Goal: Information Seeking & Learning: Learn about a topic

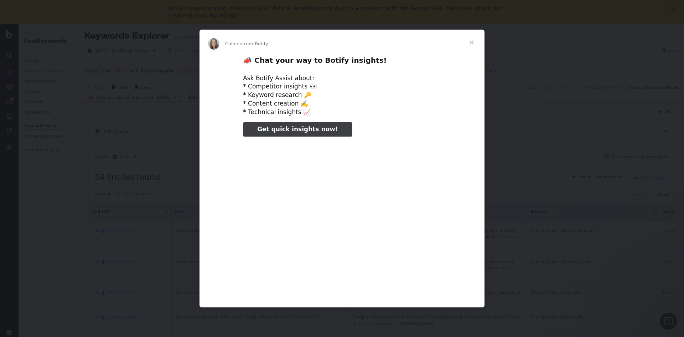
type input "154915"
click at [473, 42] on span "Close" at bounding box center [472, 43] width 26 height 26
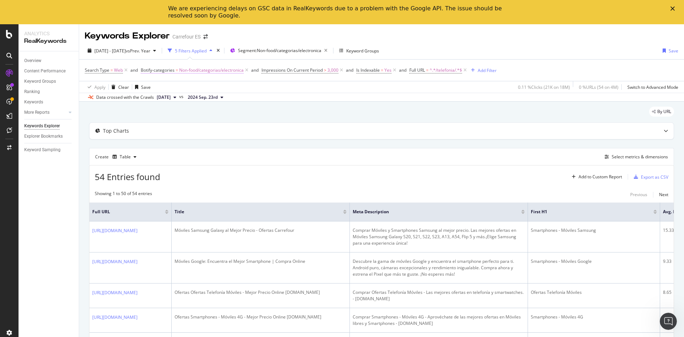
click at [209, 71] on span "Non-food/categorias/electronica" at bounding box center [211, 70] width 64 height 10
click at [250, 95] on div "Data crossed with the Crawls [DATE] vs [DATE]" at bounding box center [381, 97] width 605 height 9
click at [247, 69] on icon at bounding box center [247, 70] width 6 height 7
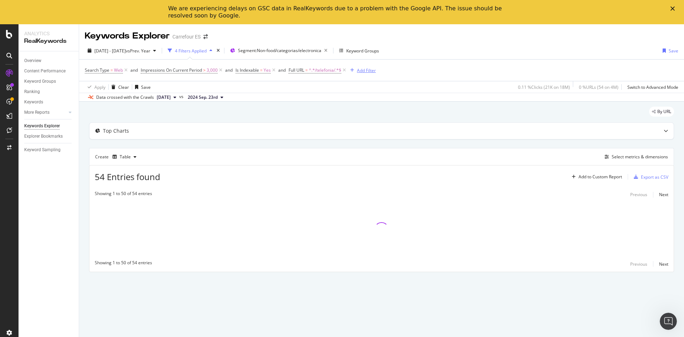
click at [359, 74] on button "Add Filter" at bounding box center [361, 70] width 28 height 9
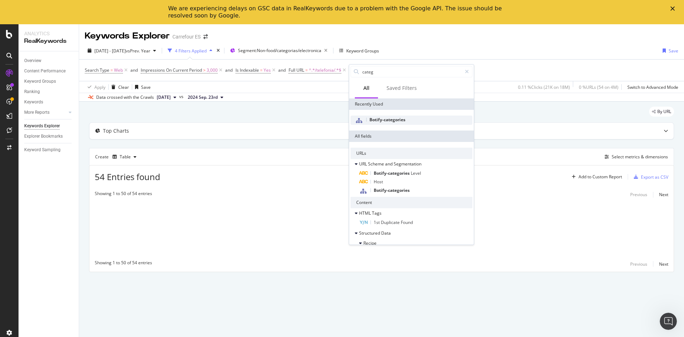
type input "categ"
click at [390, 121] on span "Botify-categories" at bounding box center [387, 119] width 36 height 6
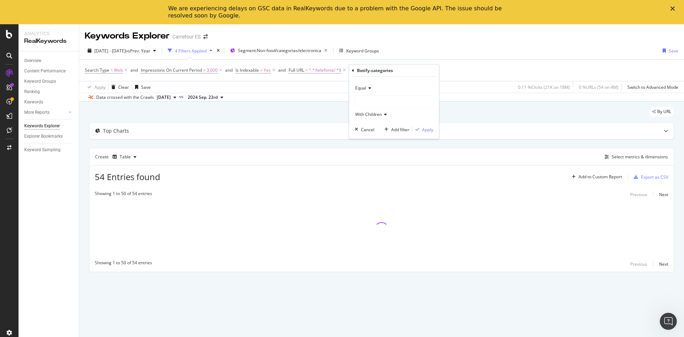
click at [373, 102] on div at bounding box center [394, 100] width 78 height 11
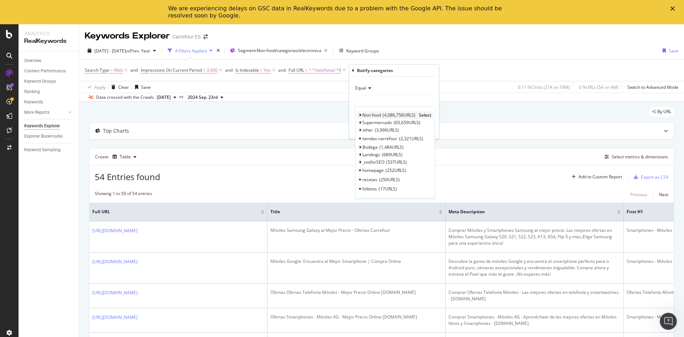
click at [359, 116] on icon at bounding box center [360, 115] width 2 height 4
click at [363, 131] on icon at bounding box center [363, 132] width 2 height 4
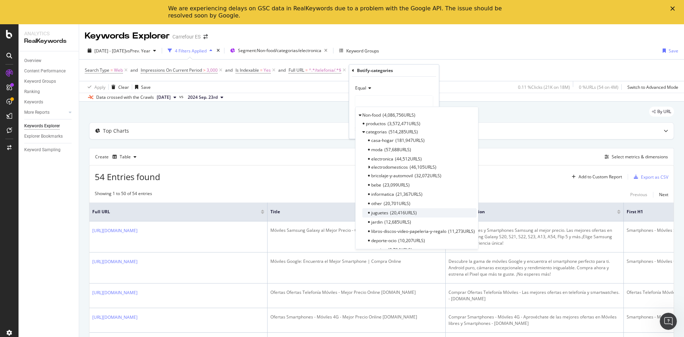
click at [381, 212] on span "juguetes" at bounding box center [379, 212] width 17 height 6
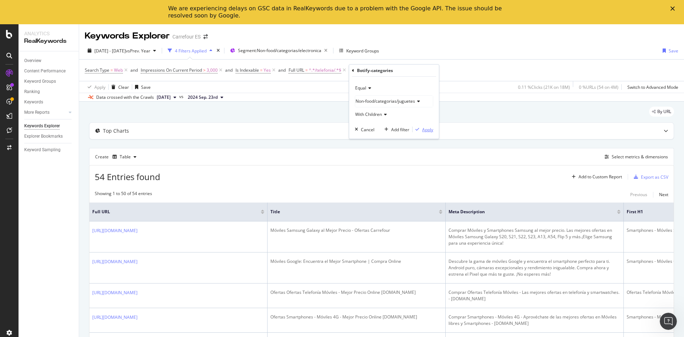
click at [427, 130] on div "Apply" at bounding box center [427, 129] width 11 height 6
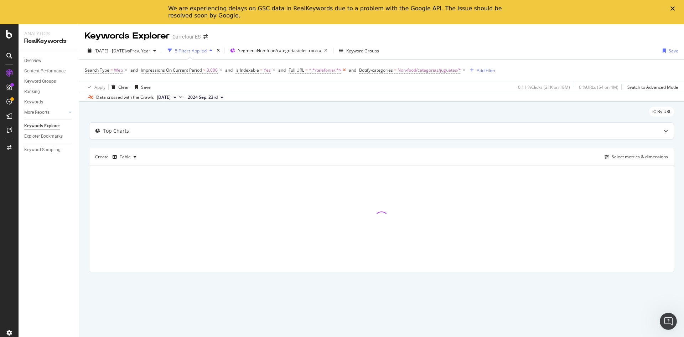
click at [347, 69] on icon at bounding box center [344, 70] width 6 height 7
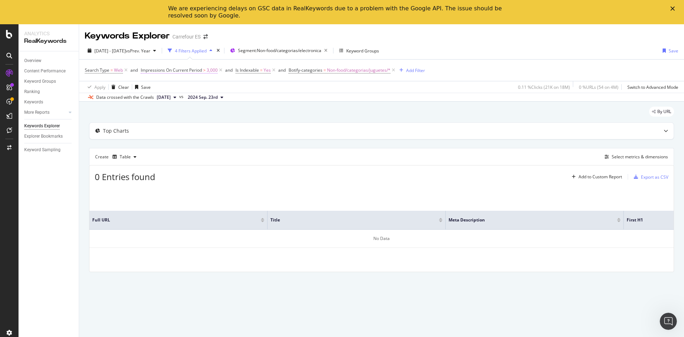
click at [208, 71] on span "3,000" at bounding box center [212, 70] width 11 height 10
click at [179, 121] on input "3000" at bounding box center [186, 123] width 78 height 11
click at [180, 121] on input "3000" at bounding box center [186, 123] width 78 height 11
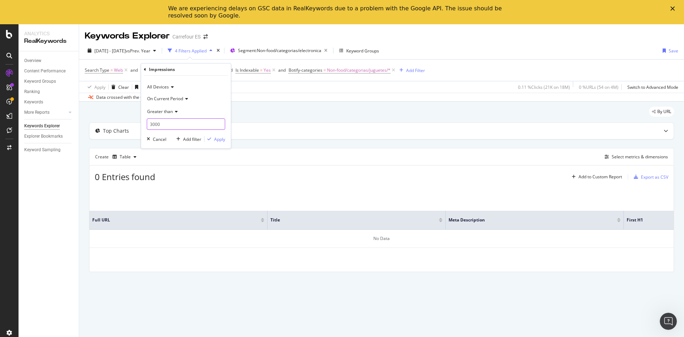
click at [179, 123] on input "3000" at bounding box center [186, 123] width 78 height 11
type input "12000"
click at [222, 140] on div "Apply" at bounding box center [219, 139] width 11 height 6
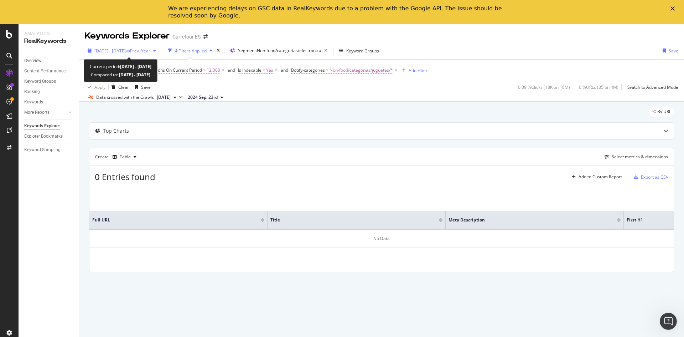
click at [156, 52] on icon "button" at bounding box center [154, 50] width 3 height 4
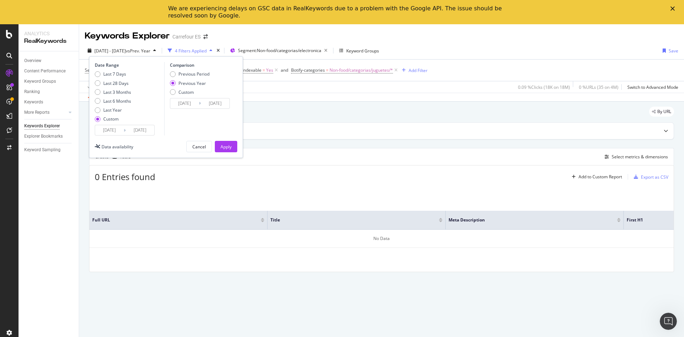
click at [109, 128] on input "[DATE]" at bounding box center [109, 130] width 28 height 10
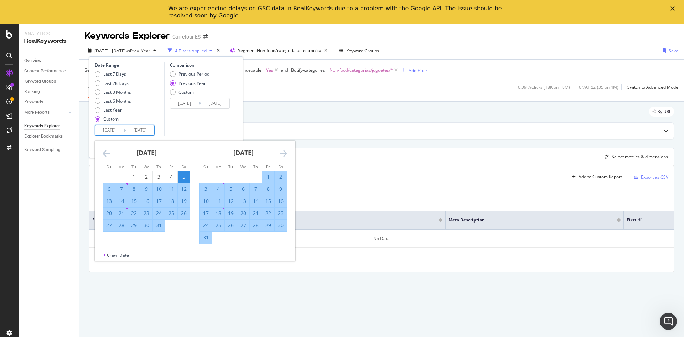
click at [105, 152] on icon "Move backward to switch to the previous month." at bounding box center [106, 153] width 7 height 9
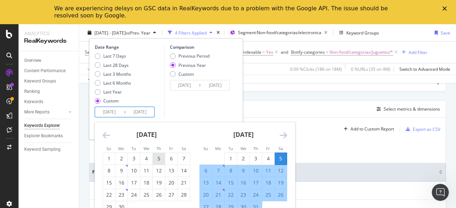
scroll to position [48, 0]
click at [106, 135] on icon "Move backward to switch to the previous month." at bounding box center [106, 135] width 7 height 9
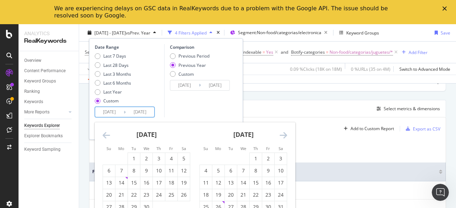
click at [106, 135] on icon "Move backward to switch to the previous month." at bounding box center [106, 135] width 7 height 9
click at [109, 134] on icon "Move backward to switch to the previous month." at bounding box center [106, 135] width 7 height 9
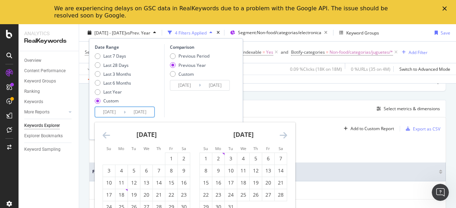
click at [109, 134] on icon "Move backward to switch to the previous month." at bounding box center [106, 135] width 7 height 9
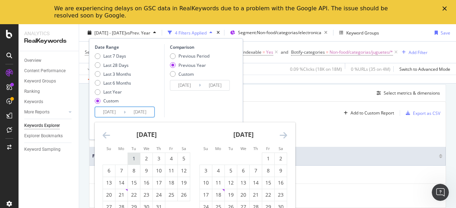
click at [133, 157] on div "1" at bounding box center [134, 158] width 12 height 7
type input "[DATE]"
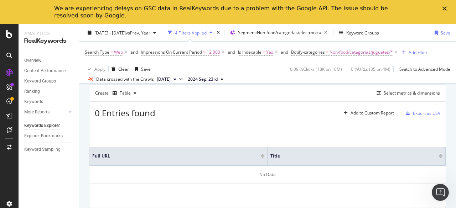
click at [336, 157] on th "Title" at bounding box center [357, 156] width 178 height 19
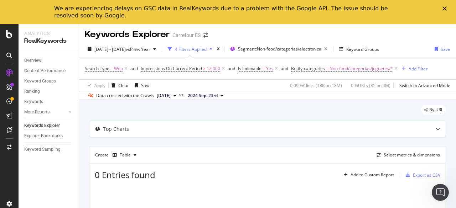
scroll to position [0, 0]
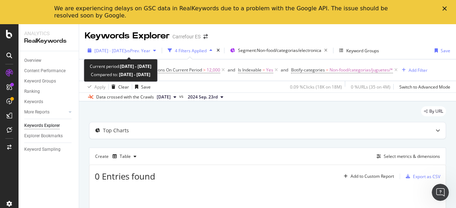
click at [150, 50] on span "vs Prev. Year" at bounding box center [138, 51] width 25 height 6
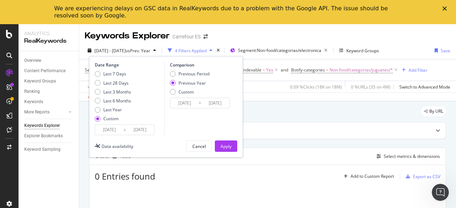
click at [195, 107] on input "[DATE]" at bounding box center [184, 103] width 28 height 10
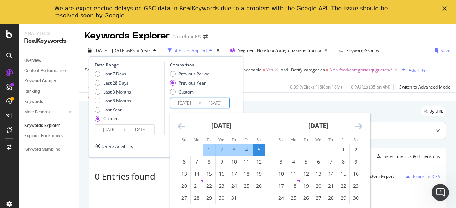
click at [356, 126] on icon "Move forward to switch to the next month." at bounding box center [358, 126] width 7 height 9
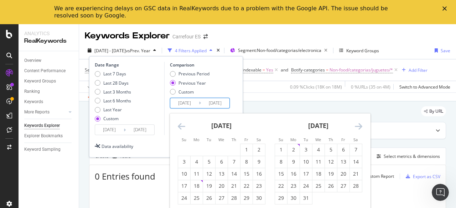
click at [356, 126] on icon "Move forward to switch to the next month." at bounding box center [358, 126] width 7 height 9
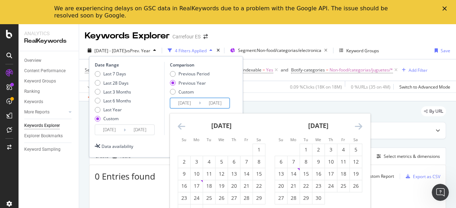
click at [356, 126] on icon "Move forward to switch to the next month." at bounding box center [358, 126] width 7 height 9
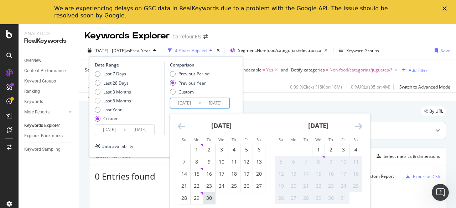
click at [211, 200] on div "30" at bounding box center [209, 198] width 12 height 7
type input "[DATE]"
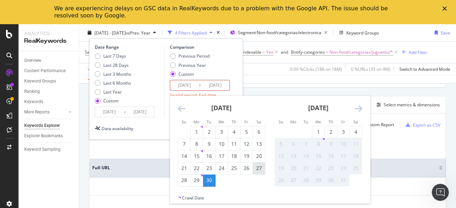
scroll to position [63, 0]
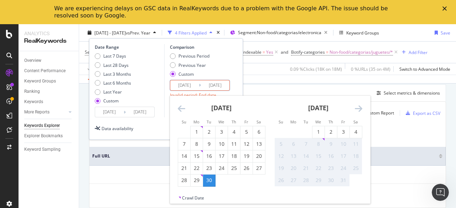
click at [395, 169] on div "No Data" at bounding box center [267, 175] width 356 height 18
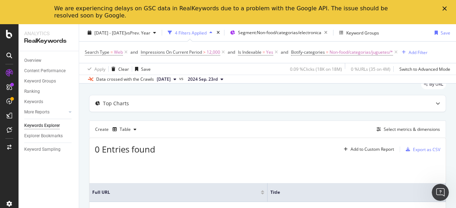
scroll to position [0, 0]
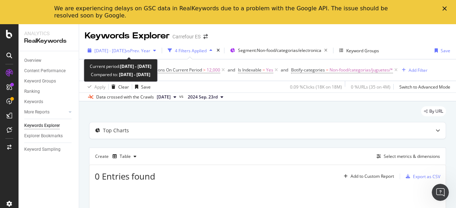
click at [126, 51] on span "[DATE] - [DATE]" at bounding box center [109, 51] width 31 height 6
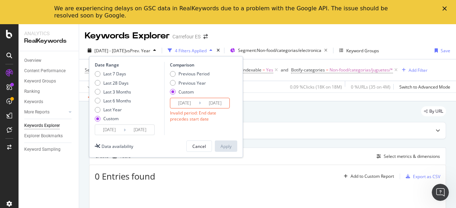
click at [206, 105] on input "[DATE]" at bounding box center [215, 103] width 28 height 10
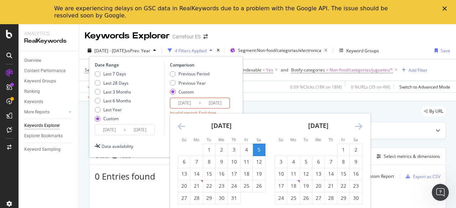
click at [155, 139] on div "Date Range Last 7 Days Last 28 Days Last 3 Months Last 6 Months Last Year Custo…" at bounding box center [166, 107] width 154 height 102
click at [211, 104] on input "[DATE]" at bounding box center [215, 103] width 28 height 10
click at [186, 102] on input "[DATE]" at bounding box center [184, 103] width 28 height 10
click at [182, 103] on input "[DATE]" at bounding box center [184, 103] width 28 height 10
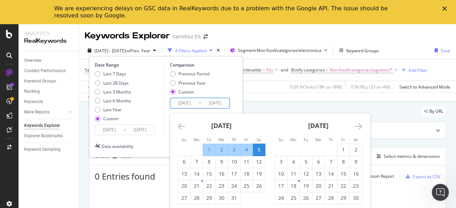
click at [187, 104] on input "[DATE]" at bounding box center [184, 103] width 28 height 10
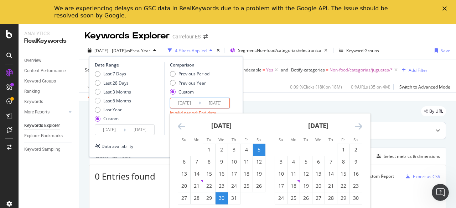
click at [194, 104] on input "[DATE]" at bounding box center [184, 103] width 28 height 10
type input "[DATE]"
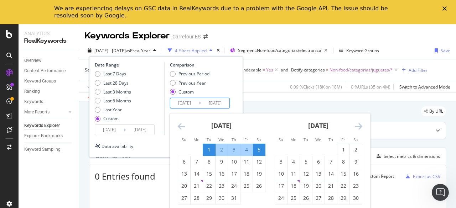
click at [219, 103] on input "[DATE]" at bounding box center [215, 103] width 28 height 10
click at [225, 104] on input "[DATE]" at bounding box center [215, 103] width 28 height 10
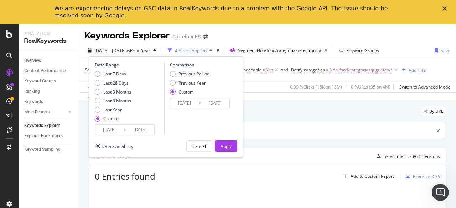
click at [217, 104] on input "[DATE]" at bounding box center [215, 103] width 28 height 10
click at [226, 103] on input "[DATE]" at bounding box center [215, 103] width 28 height 10
type input "[DATE]"
click at [226, 147] on div "Apply" at bounding box center [226, 147] width 11 height 6
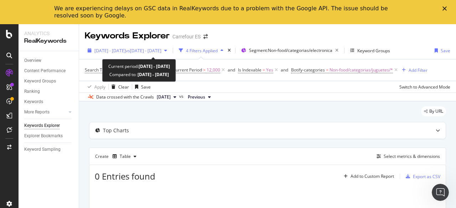
click at [164, 54] on div "[DATE] - [DATE] vs [DATE] - [DATE]" at bounding box center [127, 50] width 85 height 11
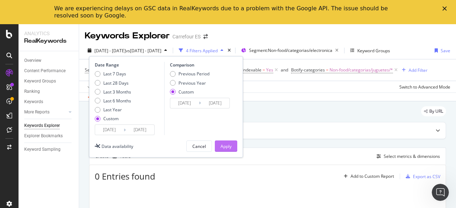
click at [224, 149] on div "Apply" at bounding box center [226, 147] width 11 height 6
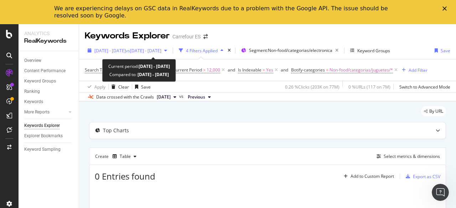
click at [170, 47] on div "[DATE] - [DATE] vs [DATE] - [DATE]" at bounding box center [127, 50] width 85 height 11
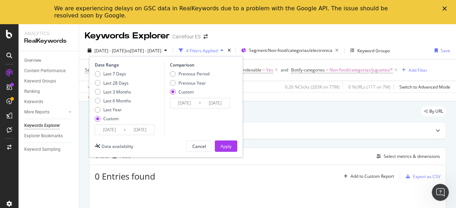
click at [159, 145] on div "Data availability Cancel Apply" at bounding box center [166, 146] width 142 height 11
click at [175, 83] on div "Previous Year" at bounding box center [173, 83] width 6 height 6
type input "[DATE]"
click at [227, 144] on div "Apply" at bounding box center [226, 147] width 11 height 6
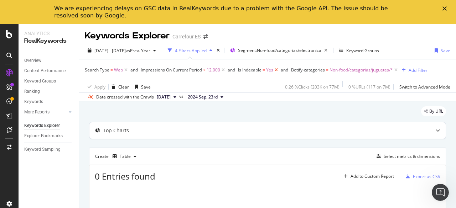
click at [279, 68] on icon at bounding box center [276, 70] width 6 height 7
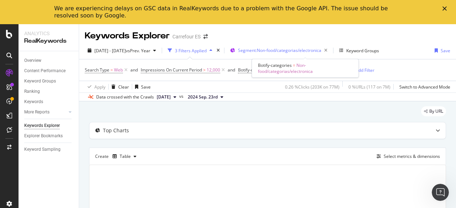
click at [294, 50] on span "Segment: Non-food/categorias/electronica" at bounding box center [279, 50] width 83 height 6
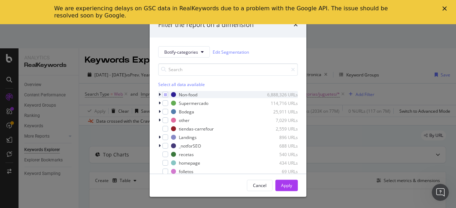
click at [160, 96] on icon "modal" at bounding box center [160, 95] width 2 height 4
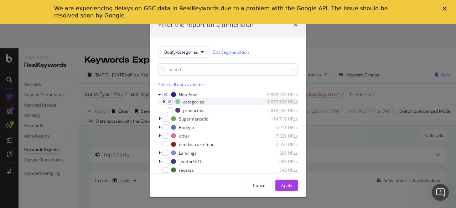
click at [161, 102] on div "categorias 1,077,636 URLs" at bounding box center [228, 101] width 140 height 7
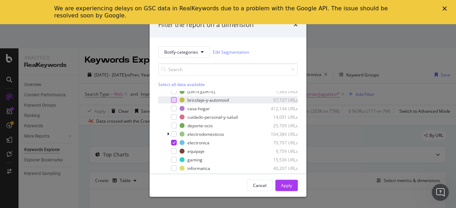
scroll to position [28, 0]
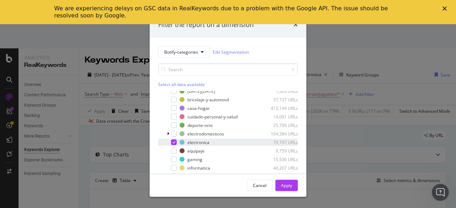
click at [174, 140] on div "modal" at bounding box center [174, 143] width 6 height 6
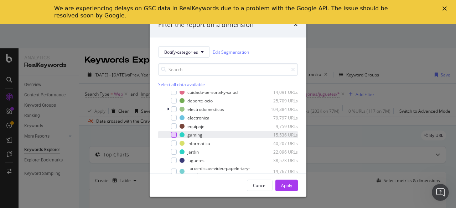
scroll to position [53, 0]
click at [175, 159] on div "modal" at bounding box center [174, 160] width 6 height 6
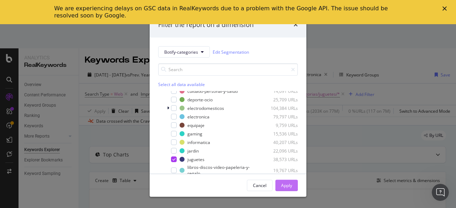
click at [287, 186] on div "Apply" at bounding box center [286, 185] width 11 height 6
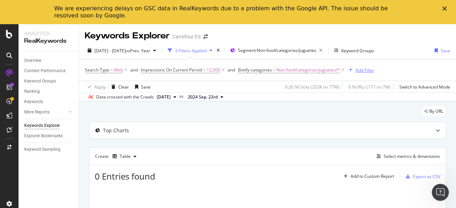
click at [367, 74] on div "Add Filter" at bounding box center [360, 70] width 28 height 8
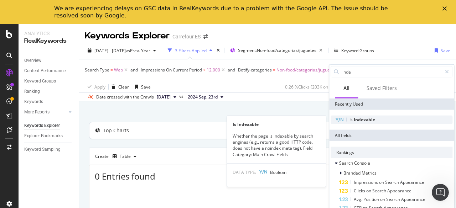
type input "inde"
click at [372, 119] on span "Indexable" at bounding box center [364, 120] width 21 height 6
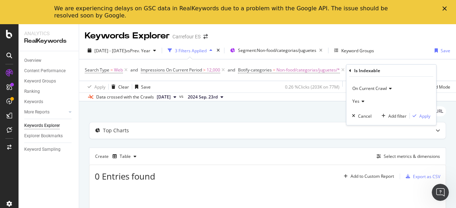
click at [364, 100] on div "Yes" at bounding box center [391, 100] width 78 height 11
click at [361, 114] on span "Yes" at bounding box center [359, 116] width 7 height 6
click at [423, 114] on div "Apply" at bounding box center [424, 116] width 11 height 6
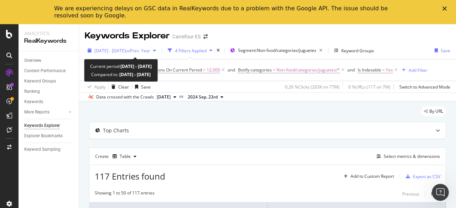
click at [146, 47] on div "[DATE] - [DATE] vs Prev. Year" at bounding box center [122, 50] width 74 height 11
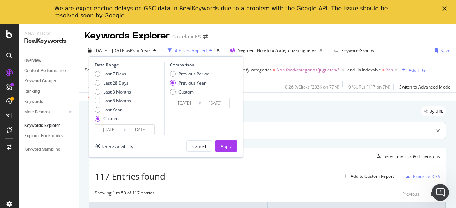
click at [141, 130] on input "[DATE]" at bounding box center [140, 130] width 28 height 10
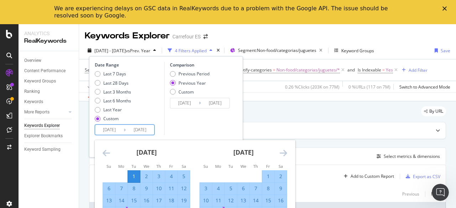
click at [284, 156] on icon "Move forward to switch to the next month." at bounding box center [283, 153] width 7 height 9
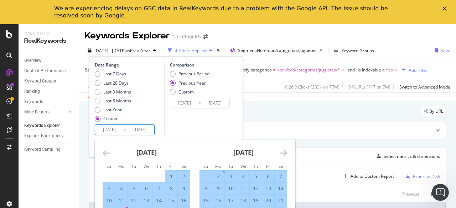
click at [284, 156] on icon "Move forward to switch to the next month." at bounding box center [283, 153] width 7 height 9
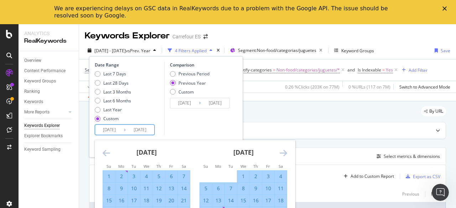
click at [134, 132] on input "[DATE]" at bounding box center [140, 130] width 28 height 10
click at [280, 152] on icon "Move forward to switch to the next month." at bounding box center [283, 153] width 7 height 9
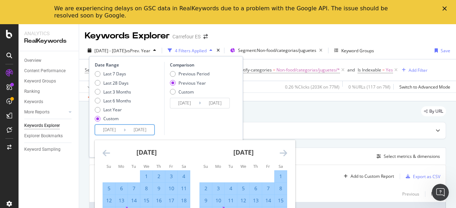
click at [280, 152] on icon "Move forward to switch to the next month." at bounding box center [283, 153] width 7 height 9
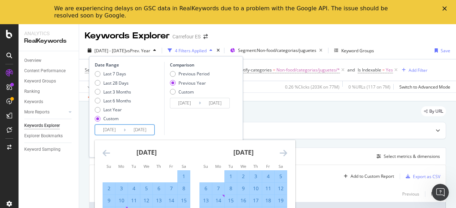
click at [280, 152] on icon "Move forward to switch to the next month." at bounding box center [283, 153] width 7 height 9
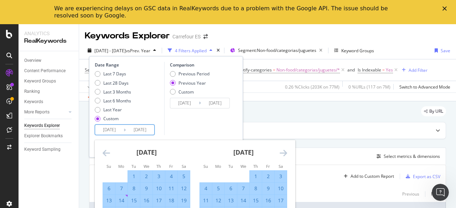
click at [280, 152] on icon "Move forward to switch to the next month." at bounding box center [283, 153] width 7 height 9
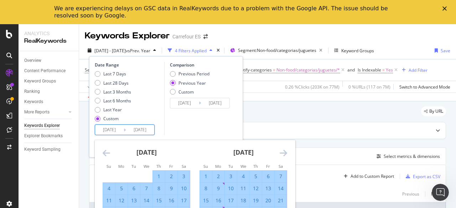
click at [280, 152] on icon "Move forward to switch to the next month." at bounding box center [283, 153] width 7 height 9
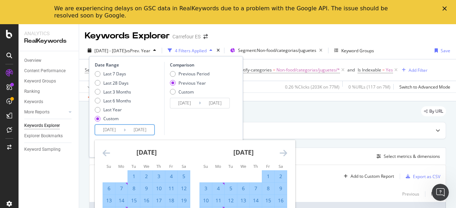
click at [280, 152] on icon "Move forward to switch to the next month." at bounding box center [283, 153] width 7 height 9
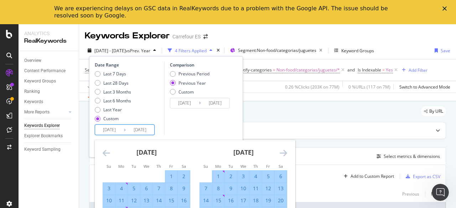
click at [280, 152] on icon "Move forward to switch to the next month." at bounding box center [283, 153] width 7 height 9
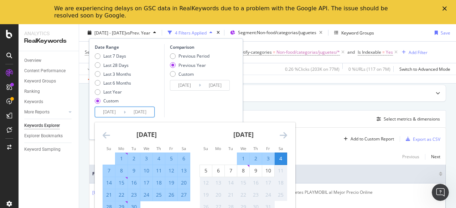
scroll to position [38, 0]
click at [266, 172] on div "10" at bounding box center [268, 170] width 12 height 7
type input "[DATE]"
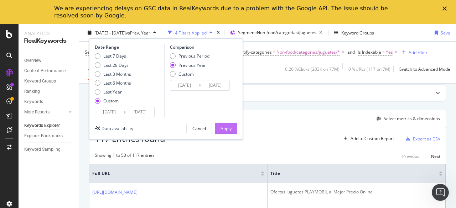
click at [228, 129] on div "Apply" at bounding box center [226, 128] width 11 height 6
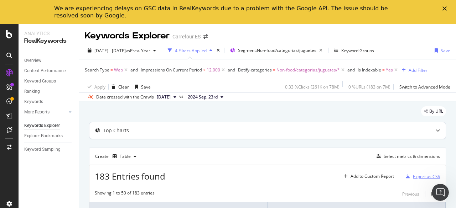
click at [418, 176] on div "Export as CSV" at bounding box center [426, 177] width 27 height 6
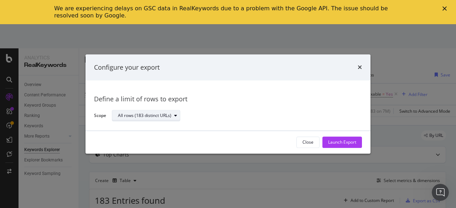
click at [173, 120] on div "All rows (183 distinct URLs)" at bounding box center [149, 116] width 62 height 10
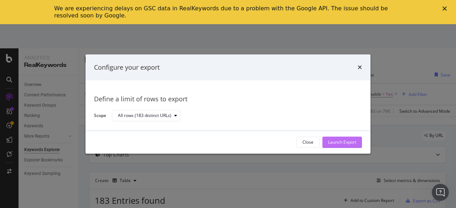
click at [340, 142] on div "Launch Export" at bounding box center [342, 143] width 28 height 6
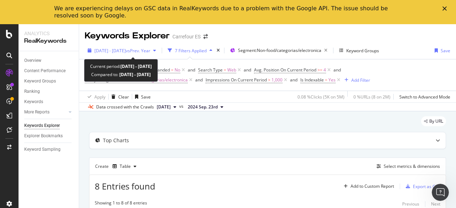
click at [150, 53] on span "vs Prev. Year" at bounding box center [138, 51] width 25 height 6
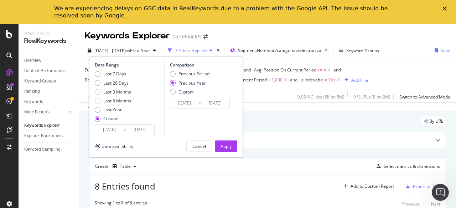
click at [276, 35] on div "Keywords Explorer Carrefour ES" at bounding box center [267, 33] width 377 height 18
